Goal: Task Accomplishment & Management: Use online tool/utility

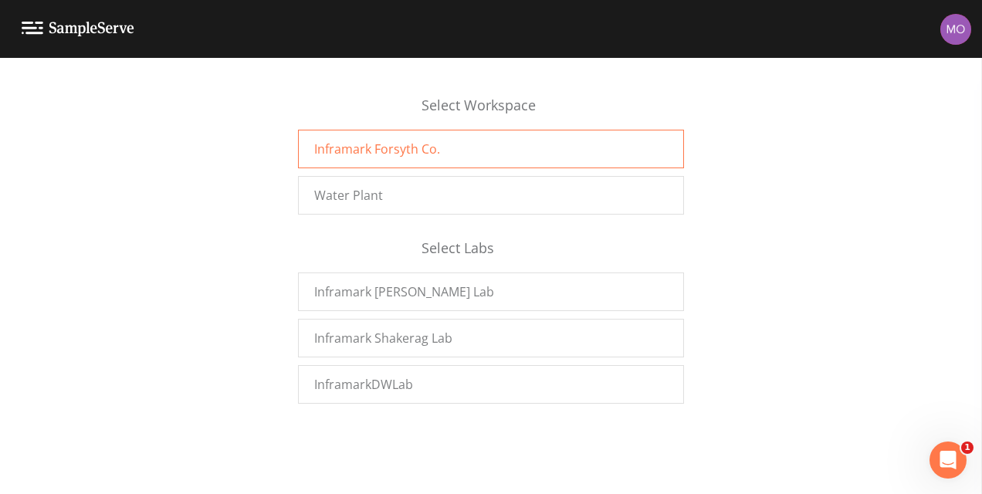
click at [400, 145] on span "Inframark Forsyth Co." at bounding box center [377, 149] width 126 height 19
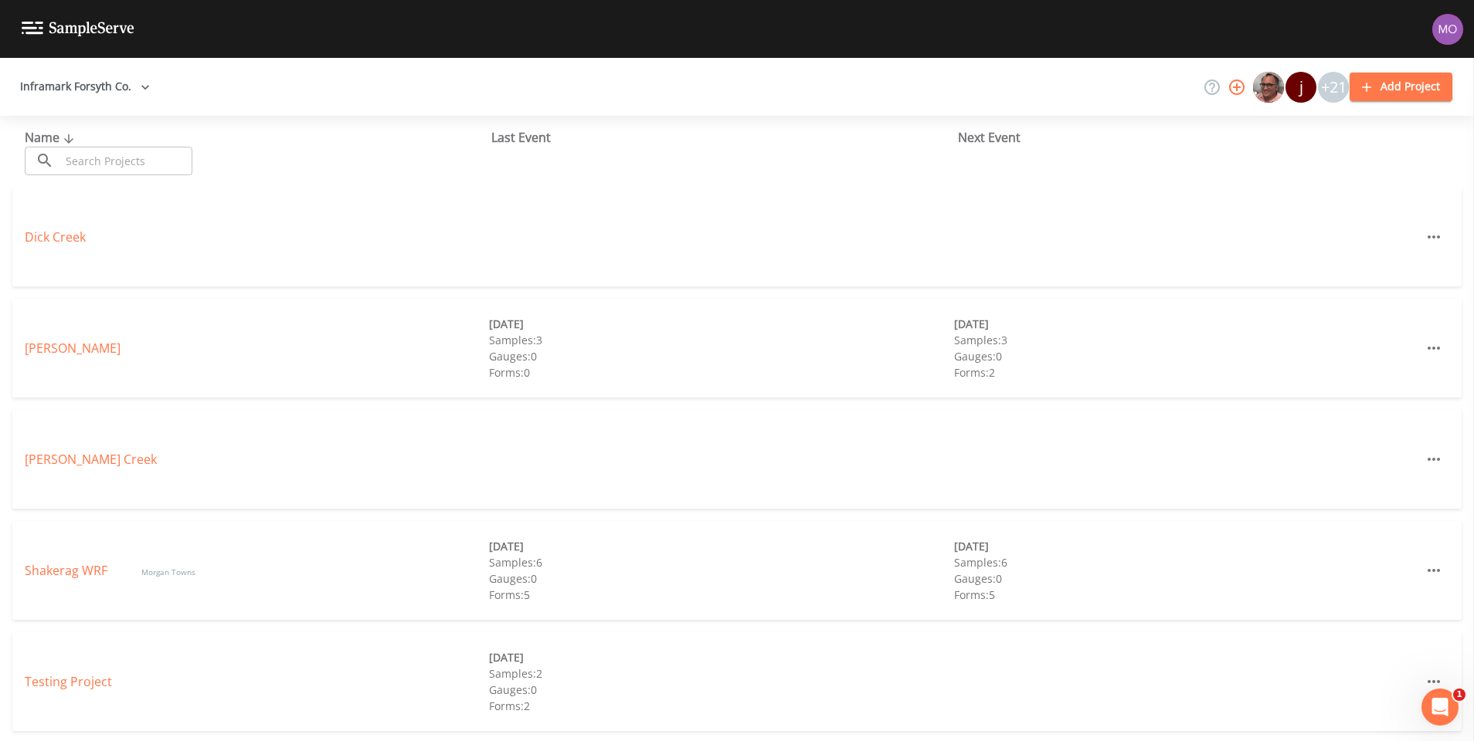
scroll to position [2, 0]
click at [48, 564] on link "Shakerag WRF" at bounding box center [68, 568] width 86 height 17
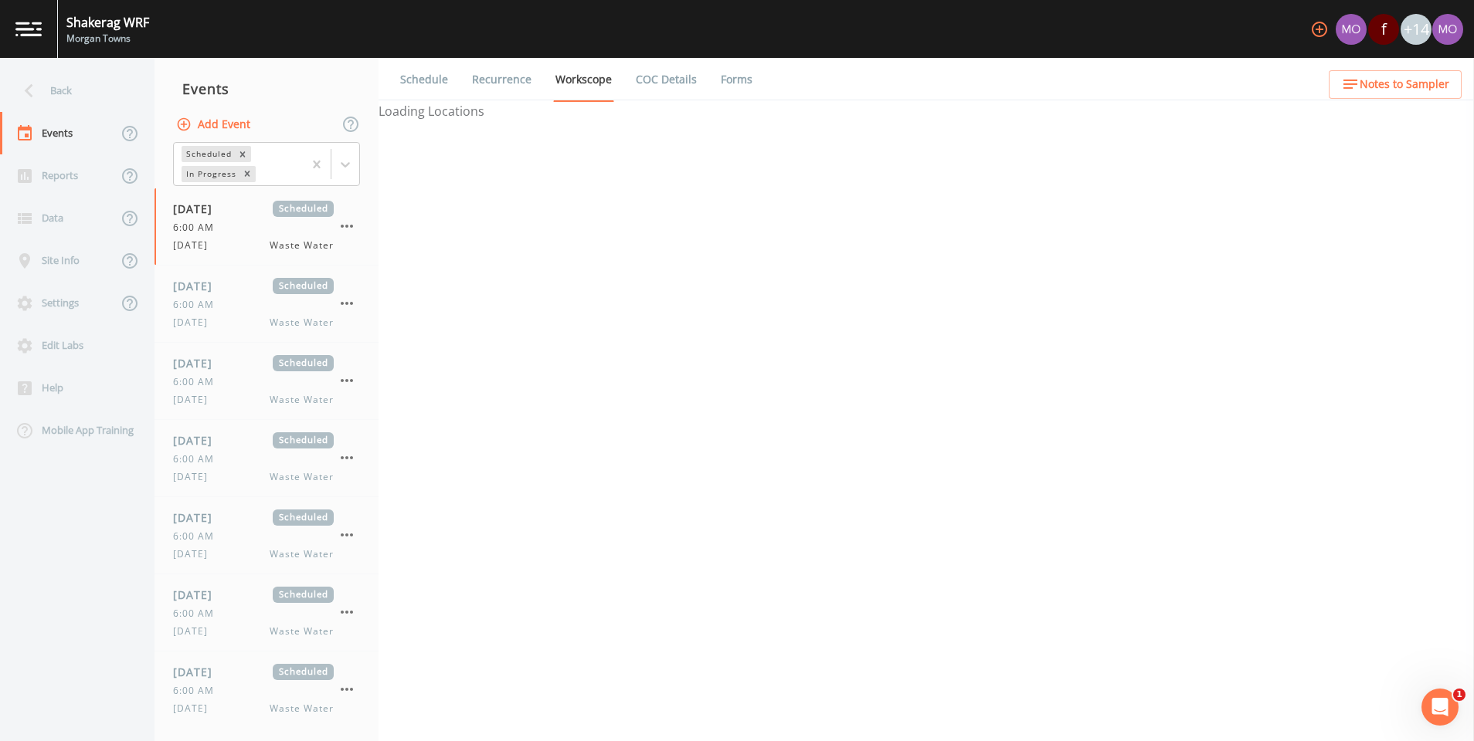
select select "b6a3c313-748b-4795-a028-792ad310bd60"
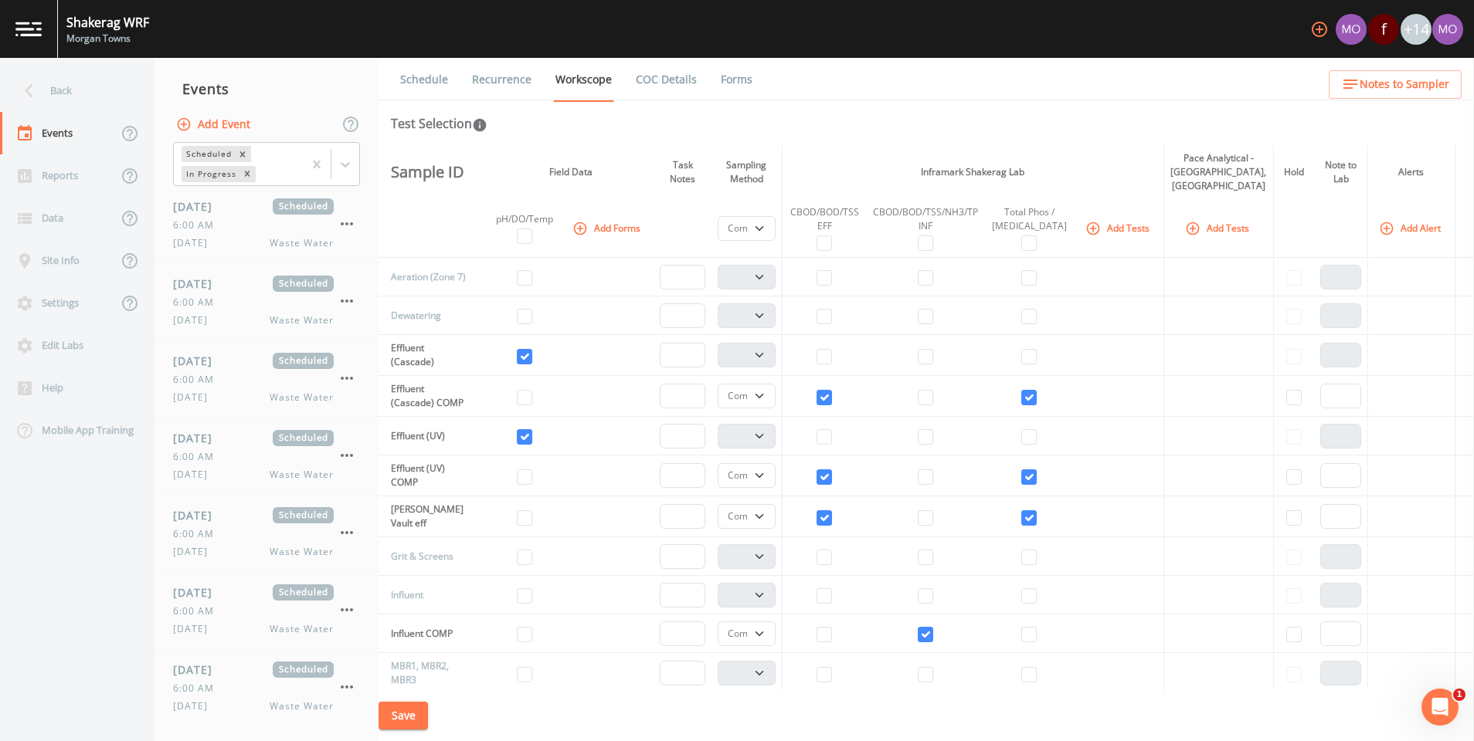
scroll to position [861, 0]
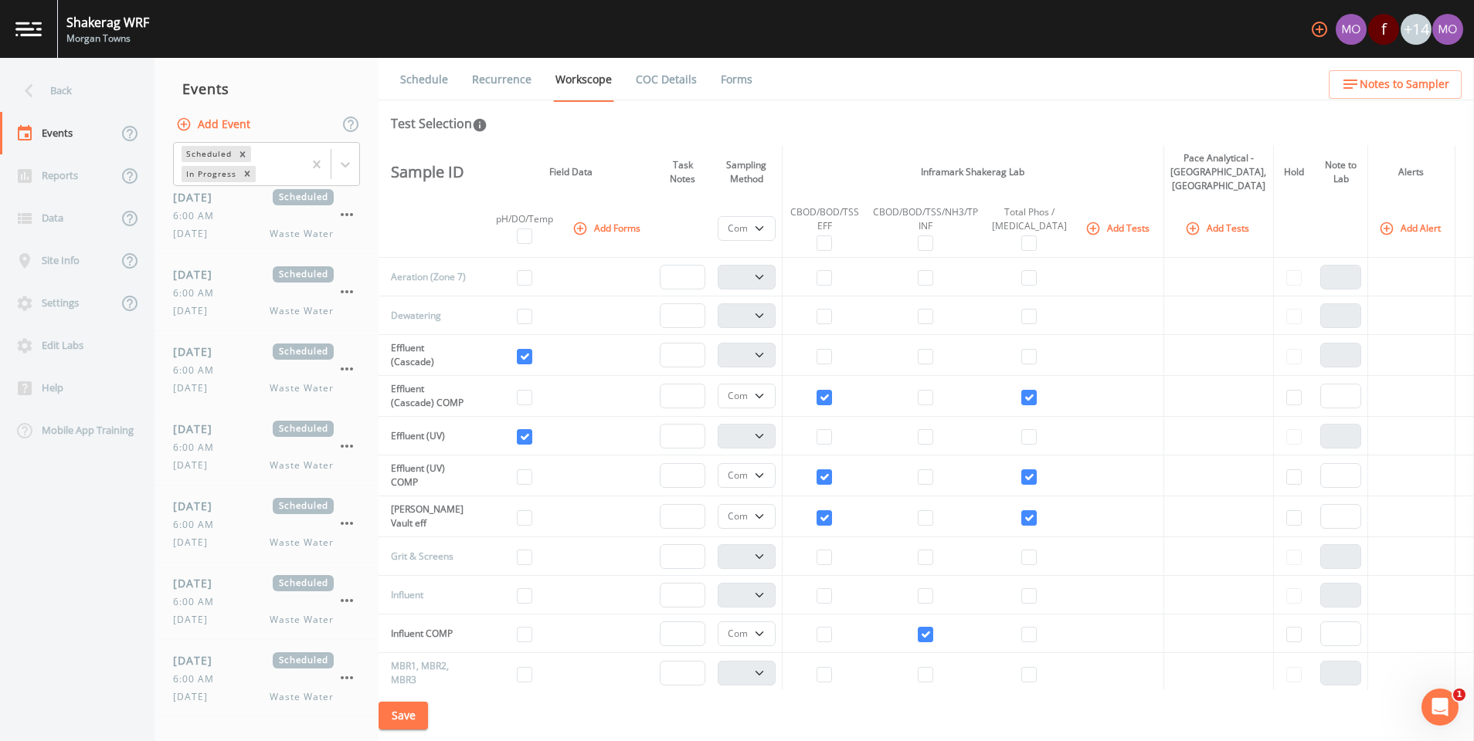
click at [19, 27] on img at bounding box center [28, 29] width 26 height 15
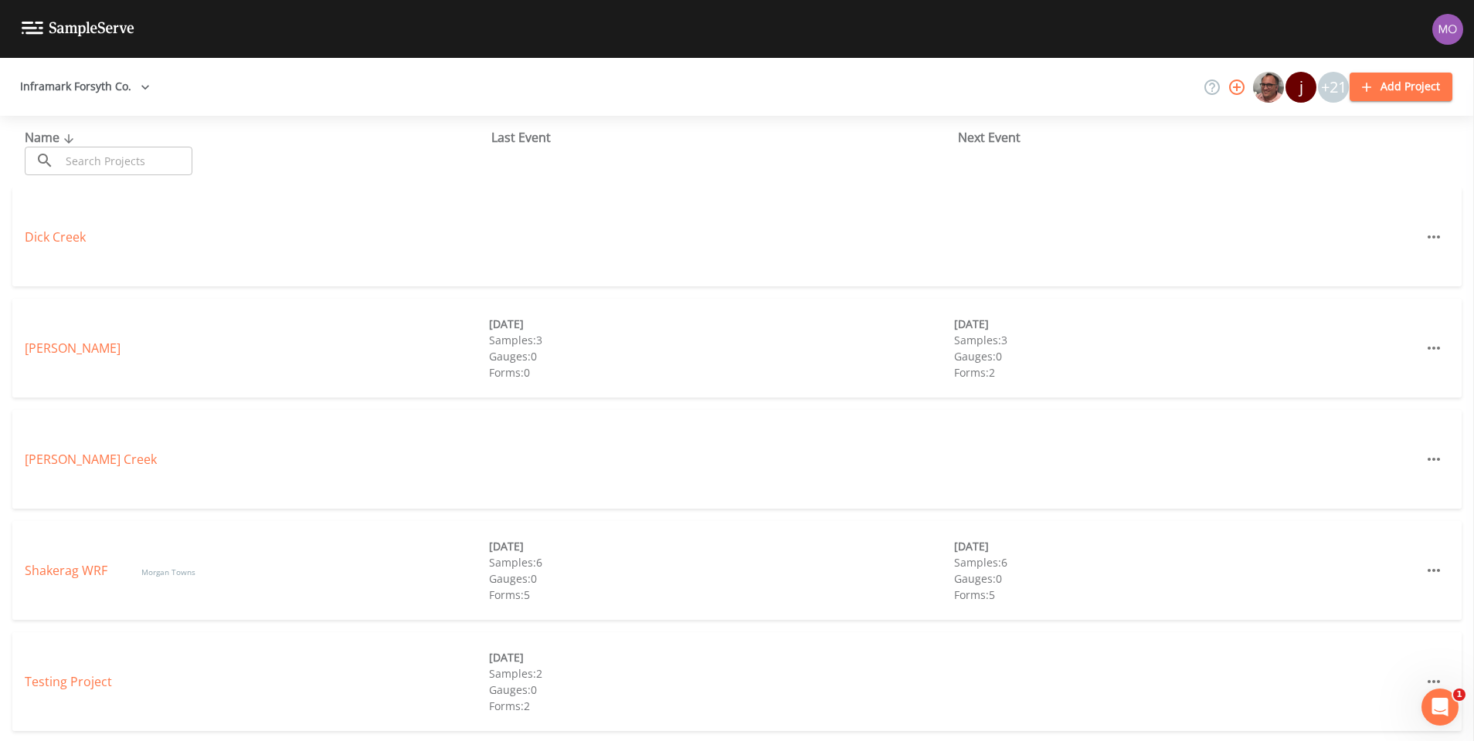
click at [59, 82] on button "Inframark Forsyth Co." at bounding box center [85, 87] width 142 height 29
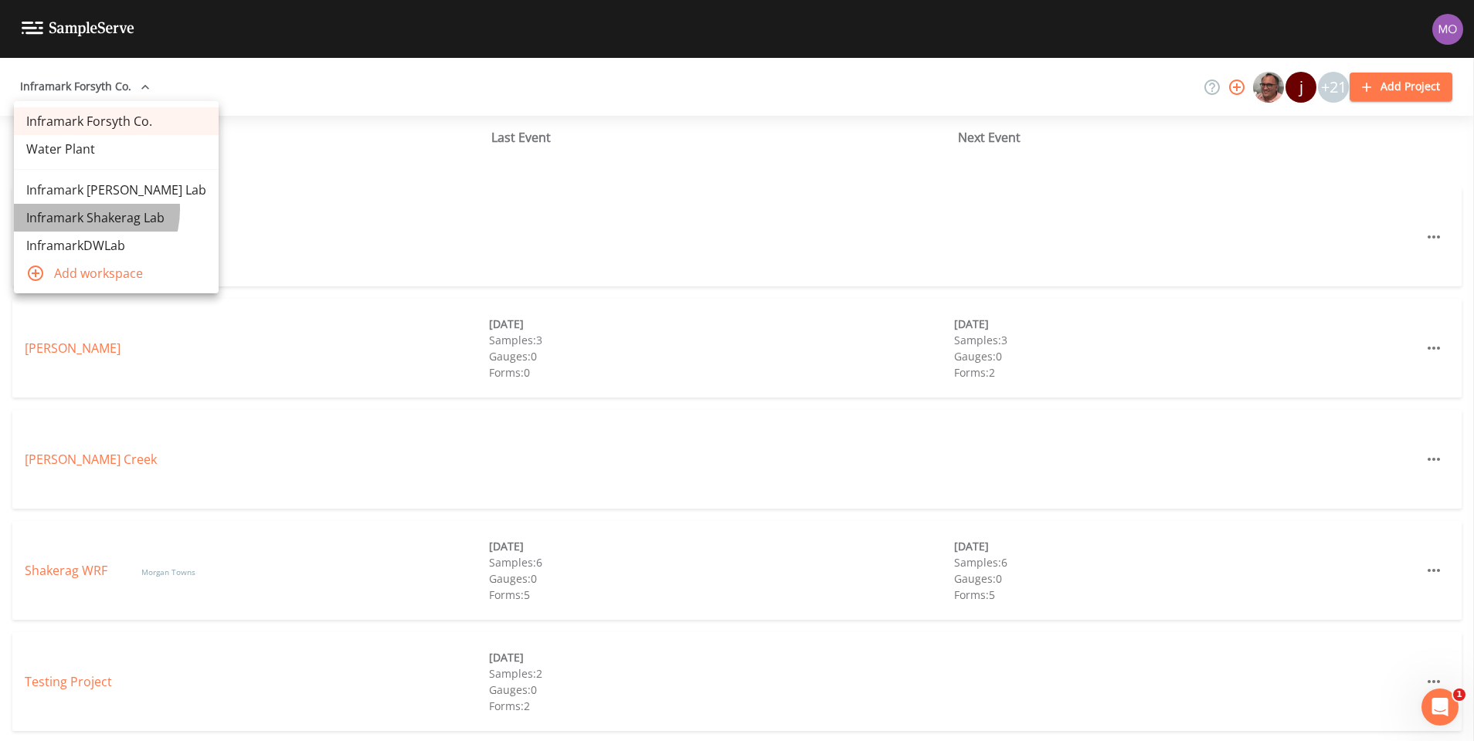
click at [80, 209] on link "Inframark Shakerag Lab" at bounding box center [116, 218] width 205 height 28
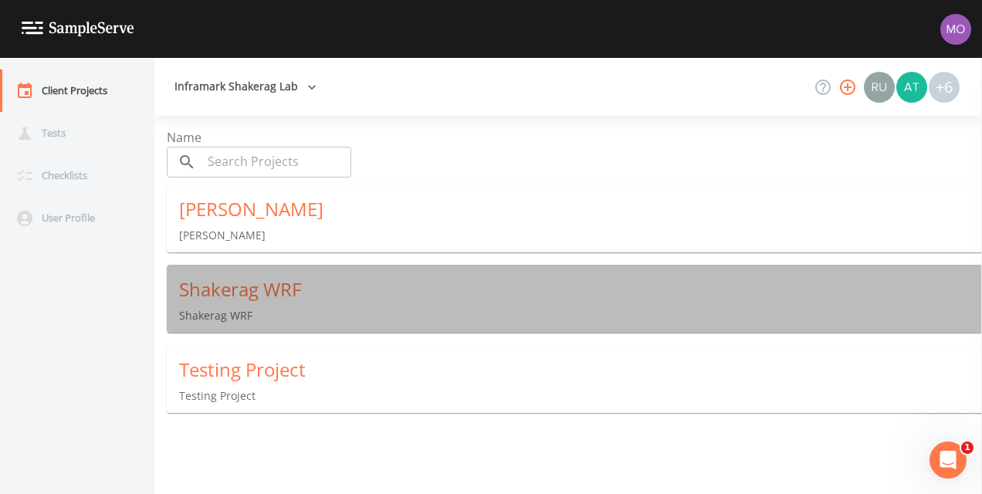
click at [293, 281] on div "Shakerag WRF" at bounding box center [580, 289] width 803 height 25
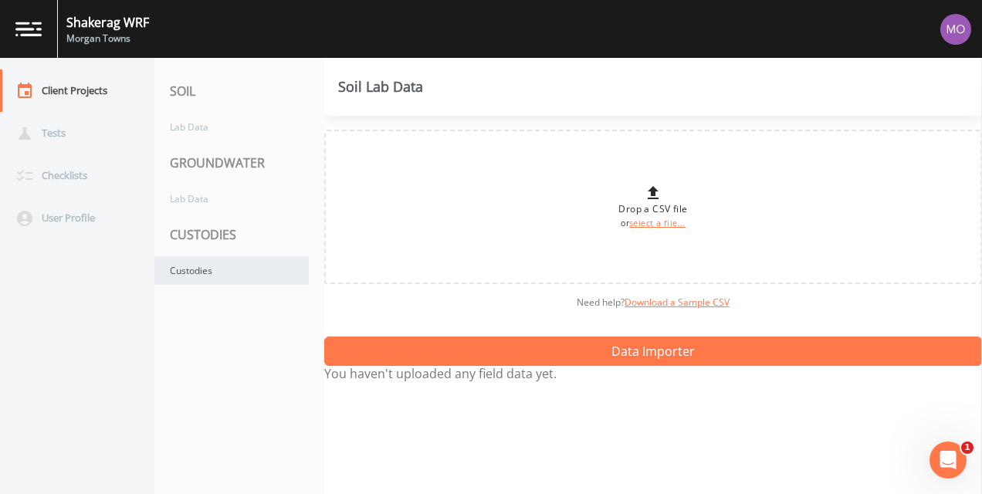
click at [278, 272] on div "Custodies" at bounding box center [231, 270] width 154 height 29
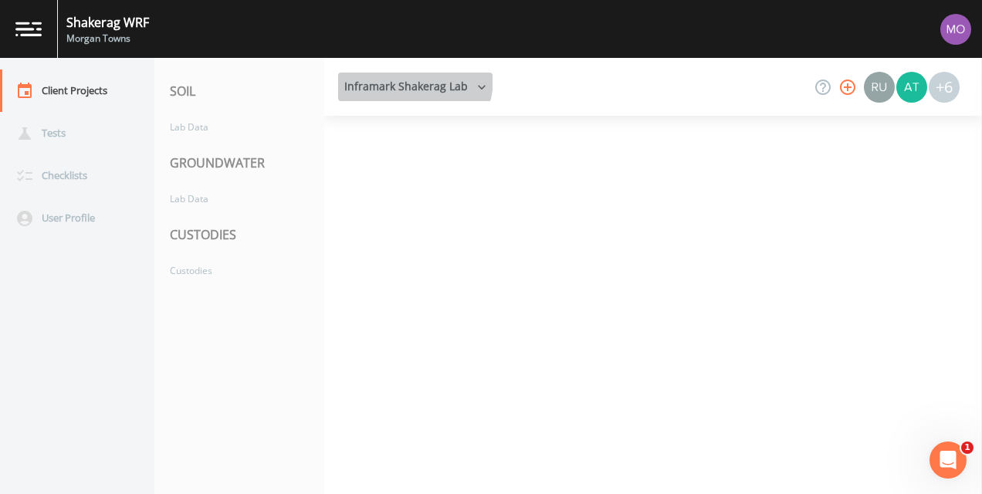
click at [400, 77] on button "Inframark Shakerag Lab" at bounding box center [415, 87] width 154 height 29
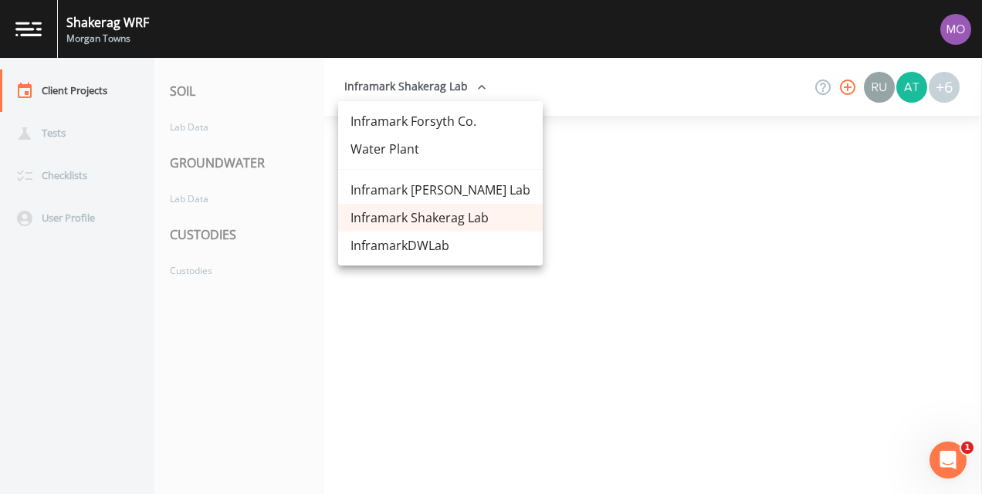
click at [400, 77] on div at bounding box center [491, 247] width 982 height 494
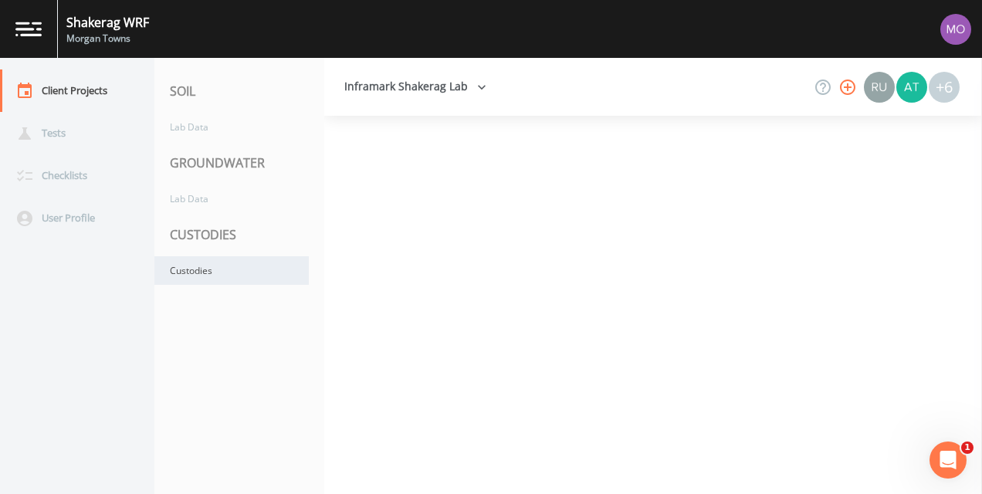
click at [194, 260] on div "Custodies" at bounding box center [231, 270] width 154 height 29
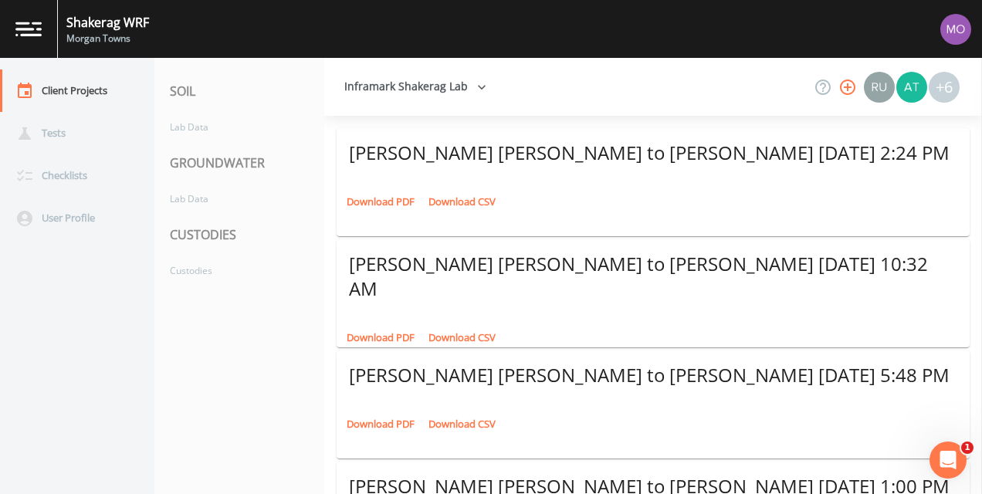
click at [432, 90] on button "Inframark Shakerag Lab" at bounding box center [415, 87] width 154 height 29
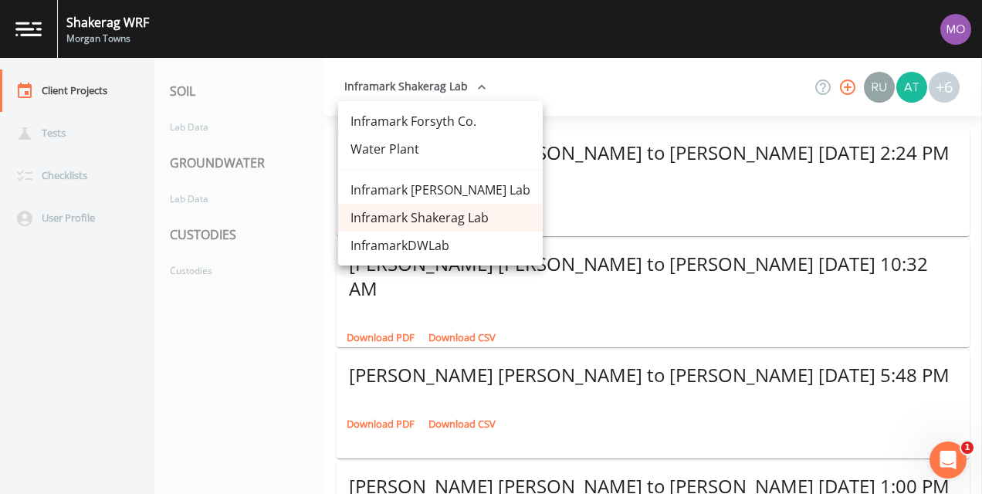
click at [432, 90] on div at bounding box center [491, 247] width 982 height 494
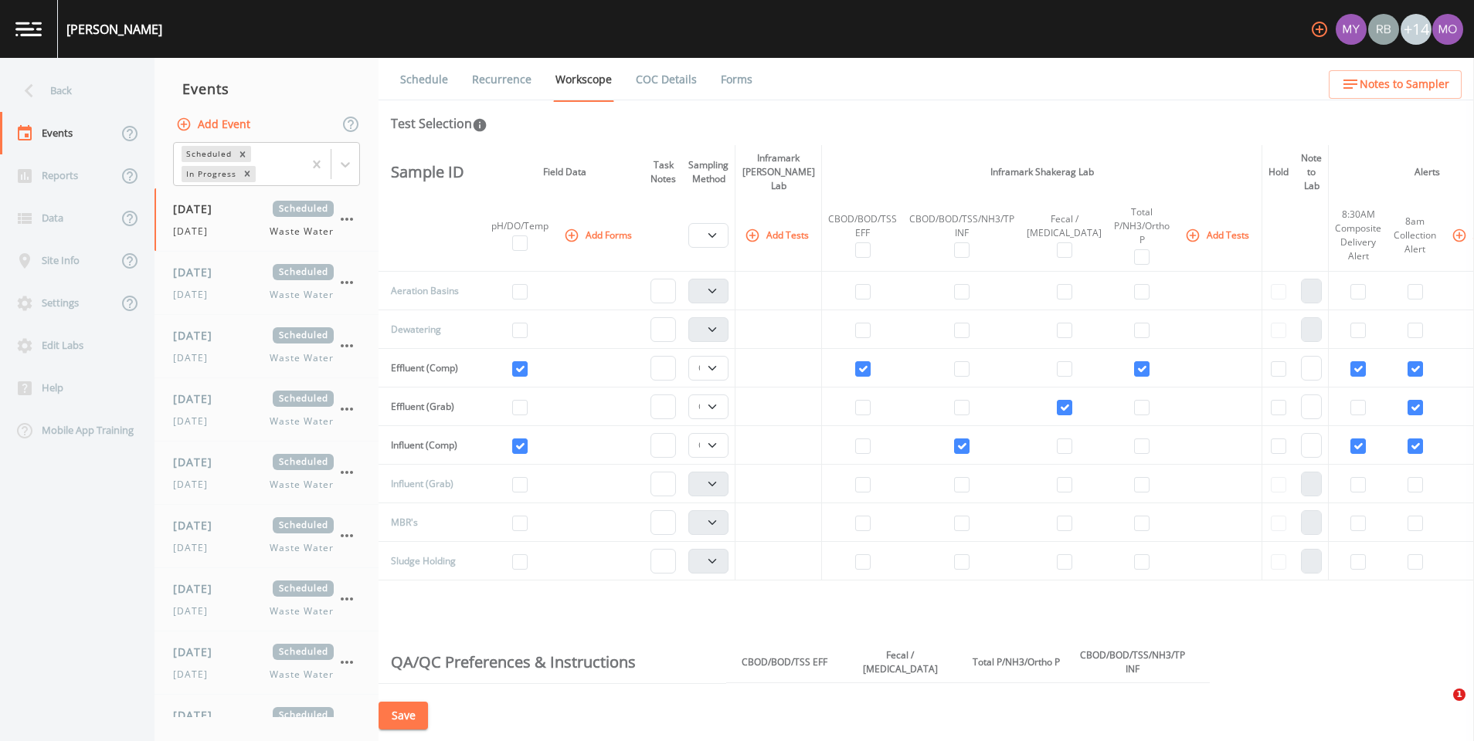
select select "b6a3c313-748b-4795-a028-792ad310bd60"
select select "092b3f94-5697-4c94-9891-da161916fdbb"
select select "b6a3c313-748b-4795-a028-792ad310bd60"
